Goal: Use online tool/utility

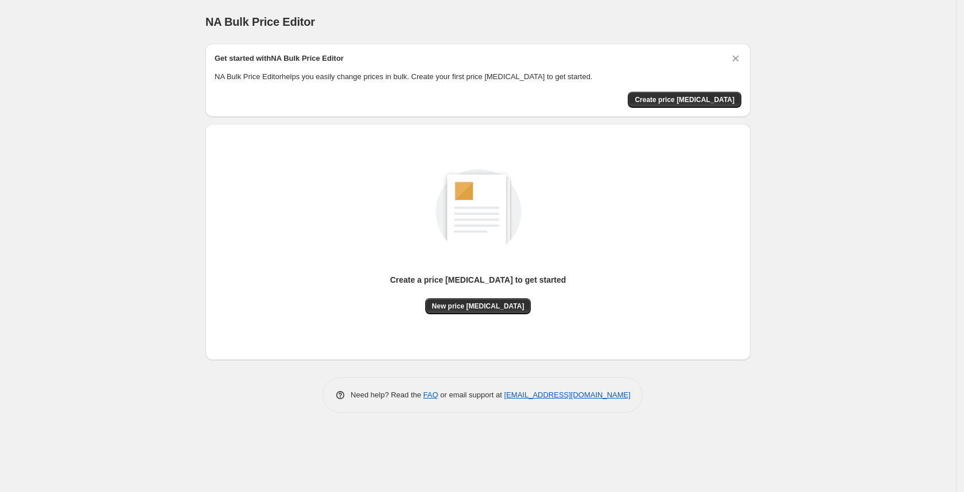
click at [172, 199] on div "NA Bulk Price Editor. This page is ready NA Bulk Price Editor Get started with …" at bounding box center [478, 246] width 956 height 492
